Goal: Use online tool/utility: Utilize a website feature to perform a specific function

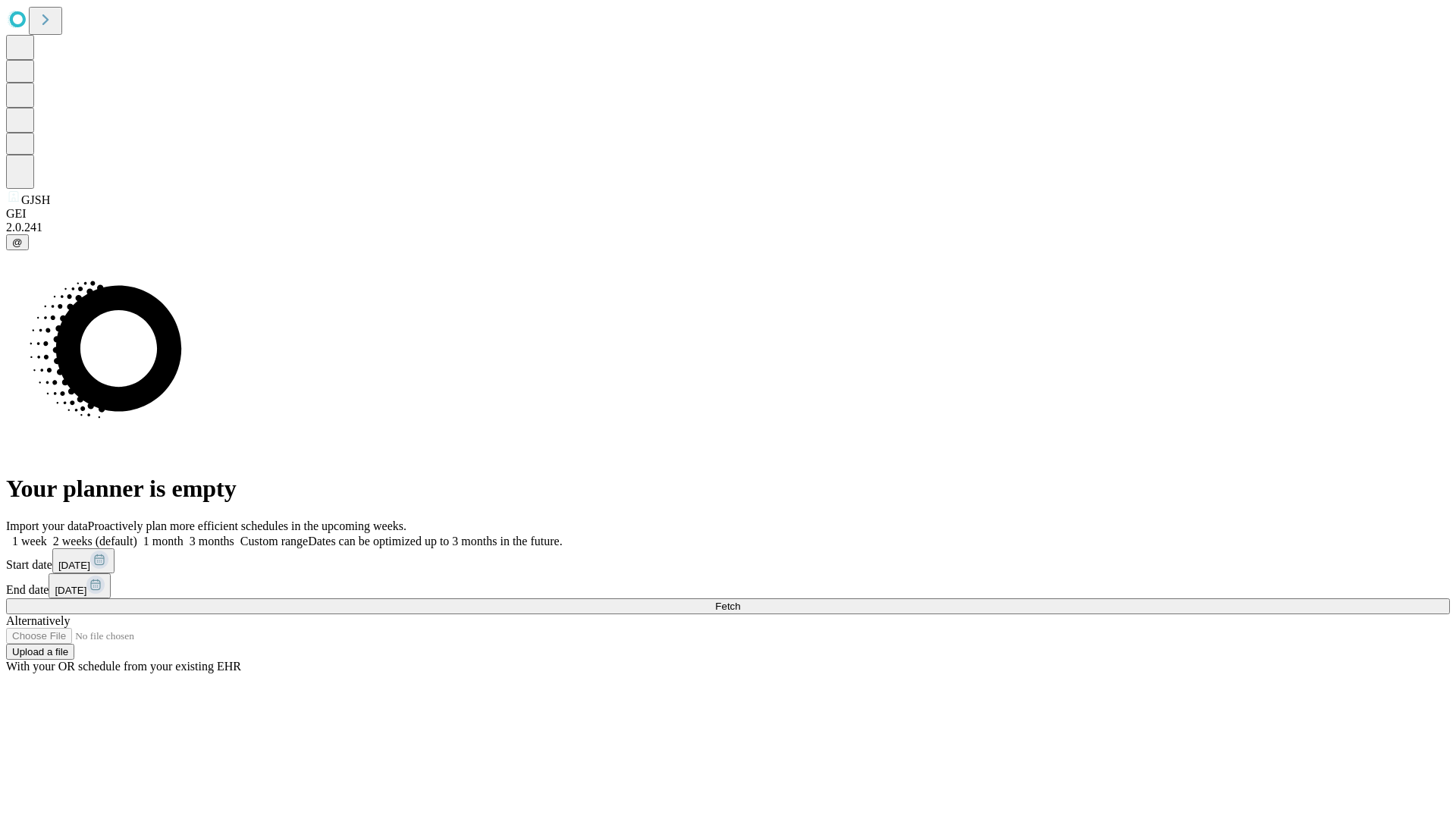
click at [740, 600] on span "Fetch" at bounding box center [728, 606] width 25 height 11
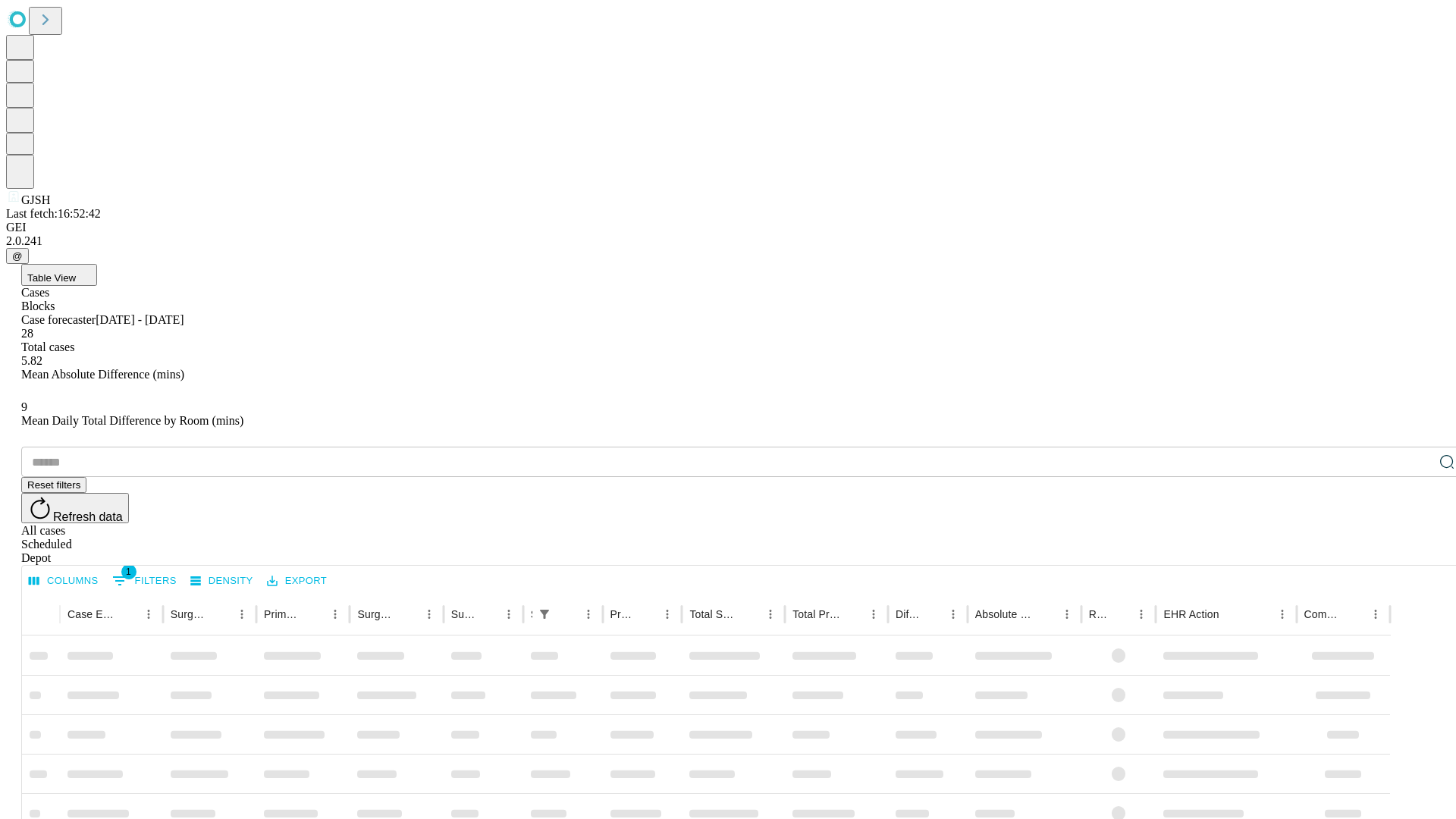
click at [76, 272] on span "Table View" at bounding box center [51, 277] width 48 height 11
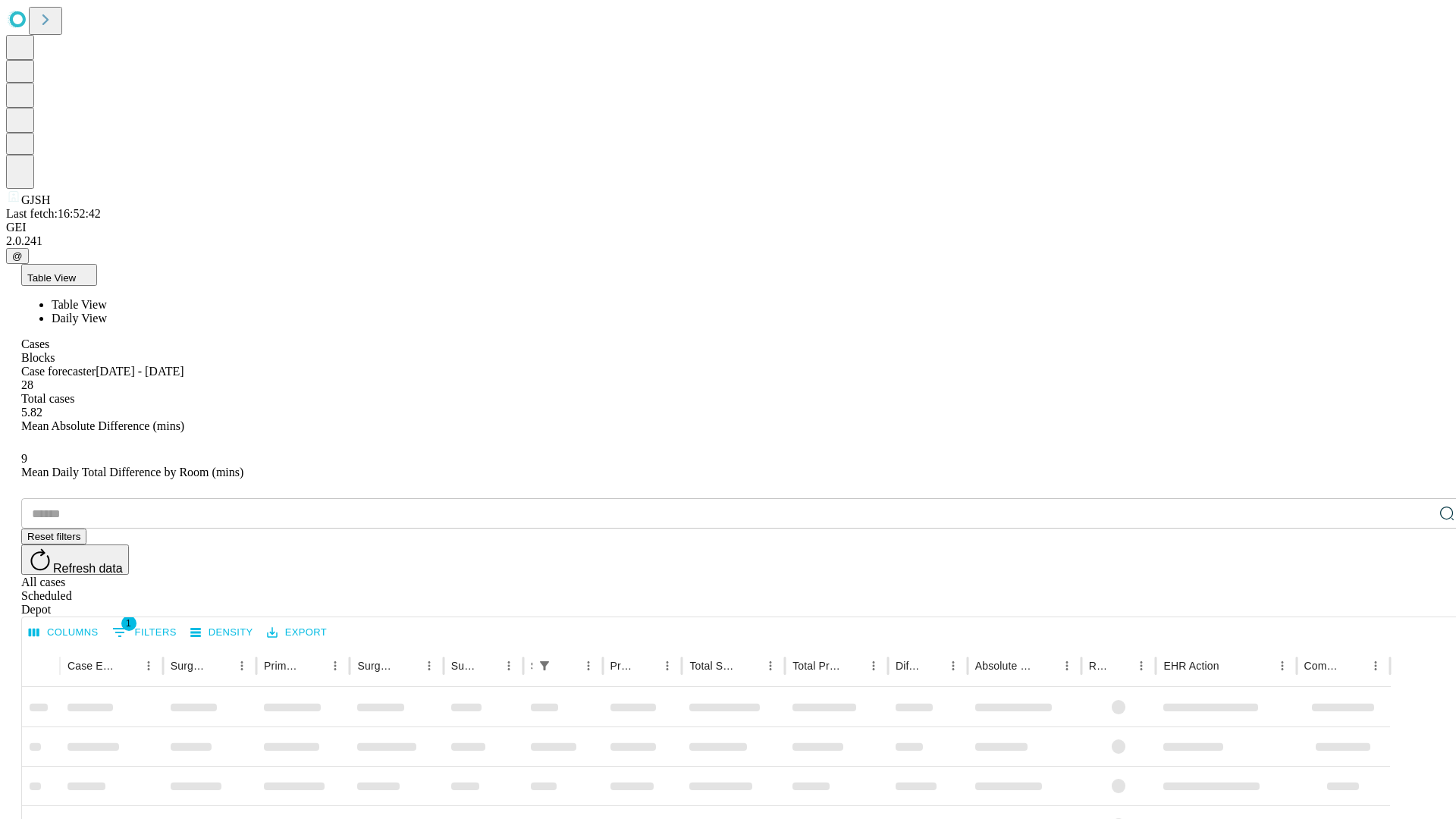
click at [107, 312] on span "Daily View" at bounding box center [79, 318] width 55 height 13
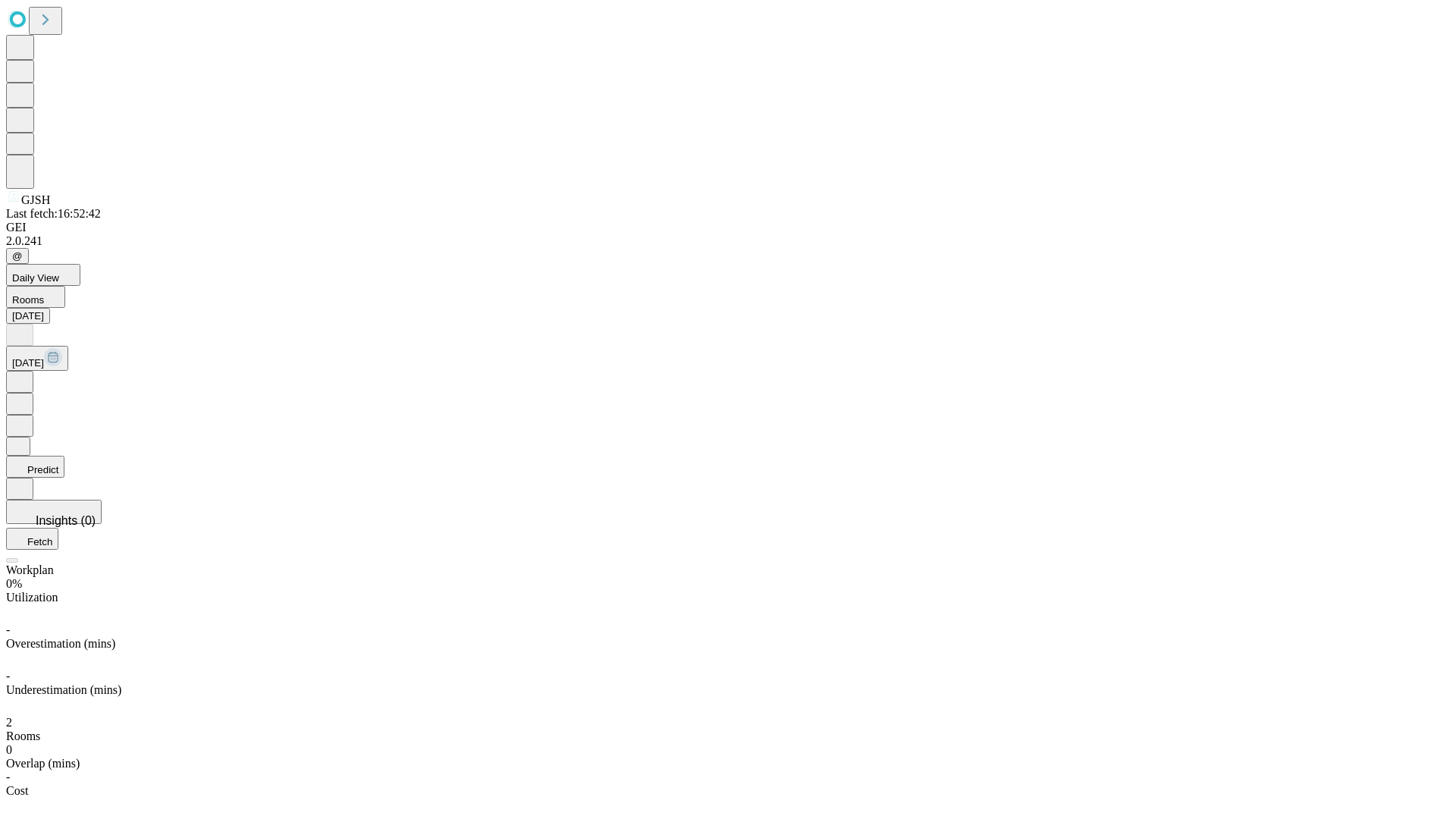
click at [64, 455] on button "Predict" at bounding box center [35, 466] width 59 height 22
